Goal: Information Seeking & Learning: Learn about a topic

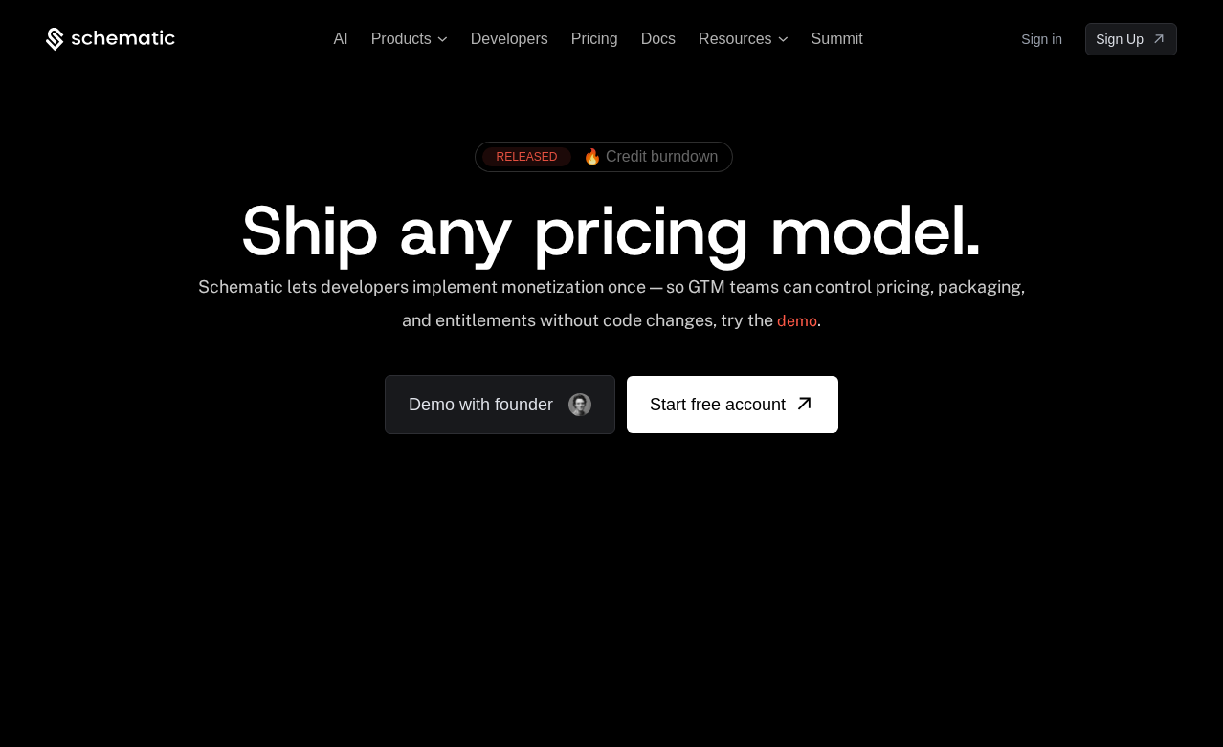
click at [673, 155] on span "🔥 Credit burndown" at bounding box center [651, 156] width 136 height 17
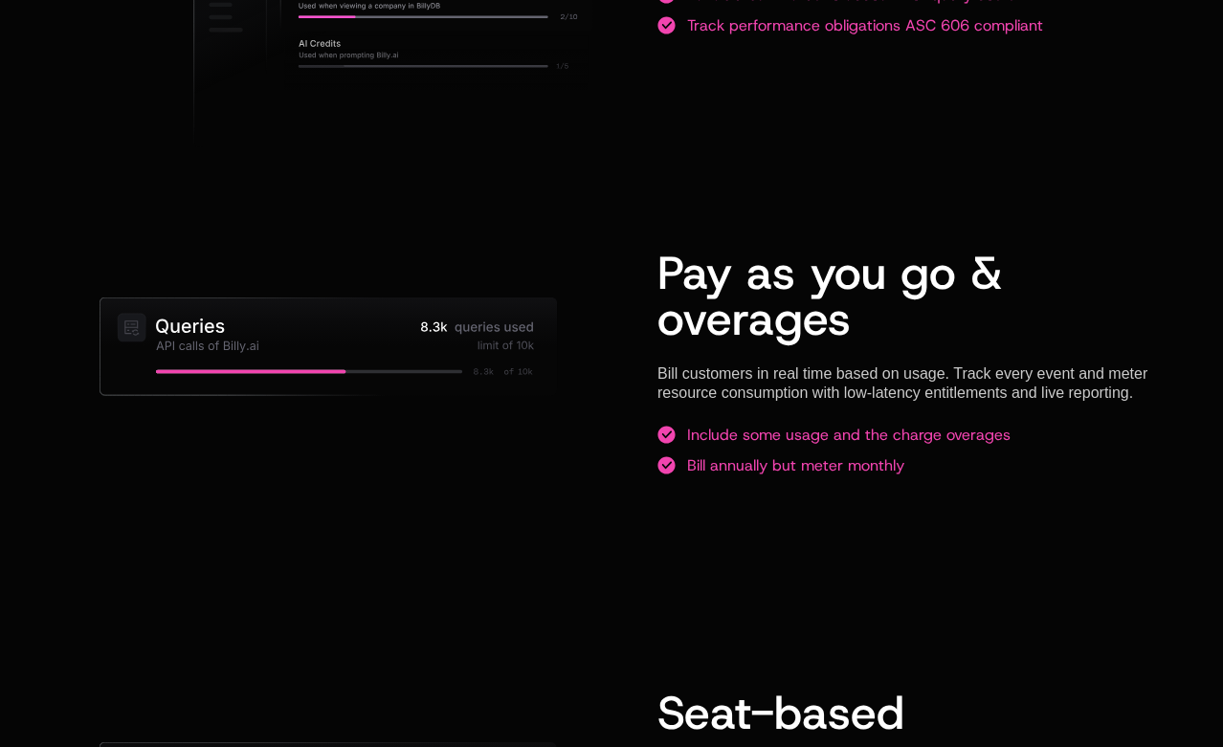
scroll to position [1576, 0]
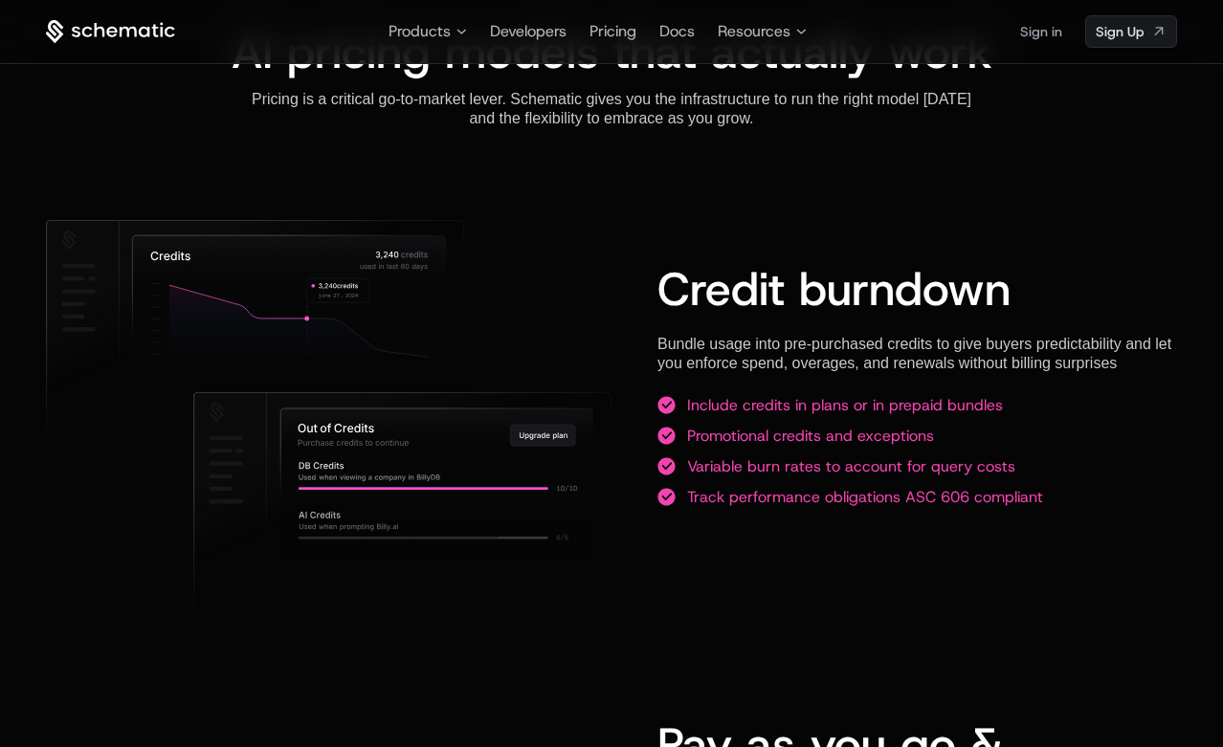
click at [629, 251] on div "Credit burndown Bundle usage into pre-purchased credits to give buyers predicta…" at bounding box center [611, 386] width 1131 height 333
